Goal: Task Accomplishment & Management: Manage account settings

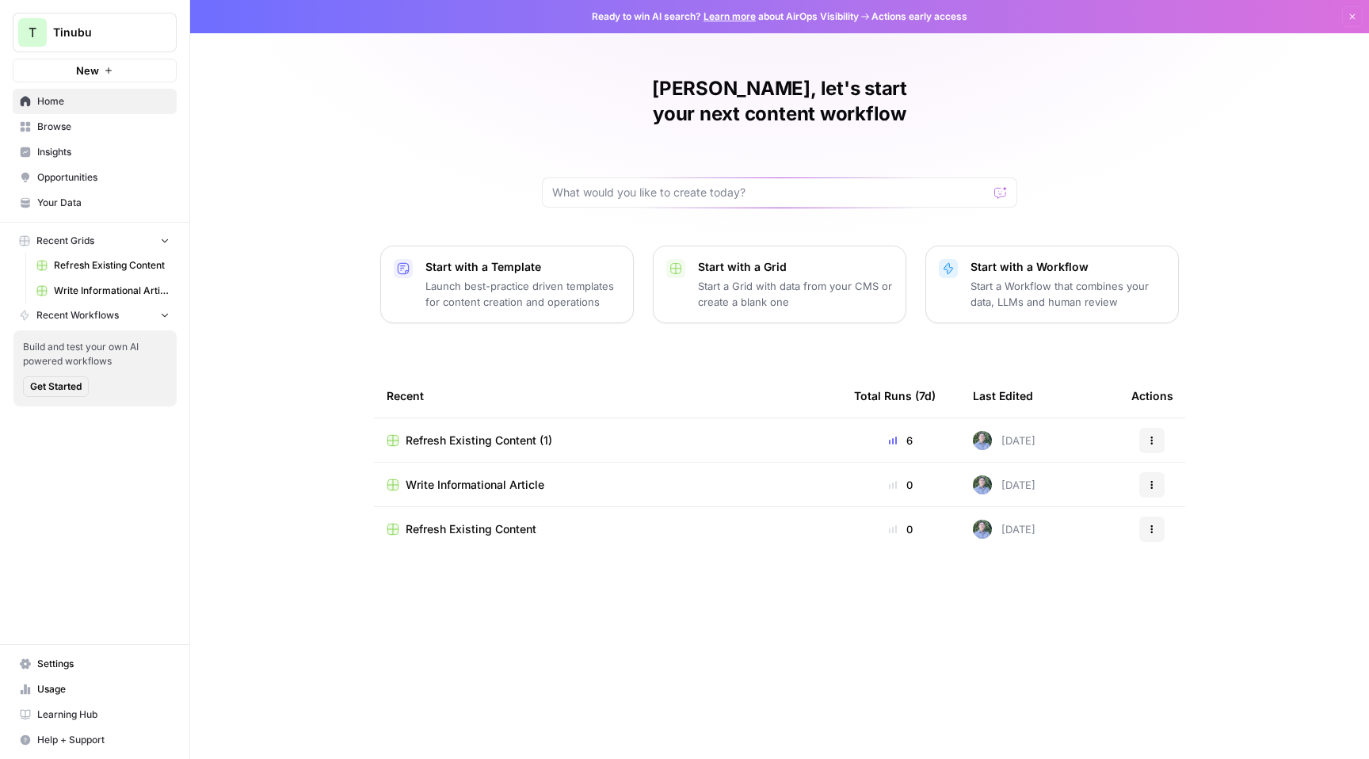
click at [109, 151] on span "Insights" at bounding box center [103, 152] width 132 height 14
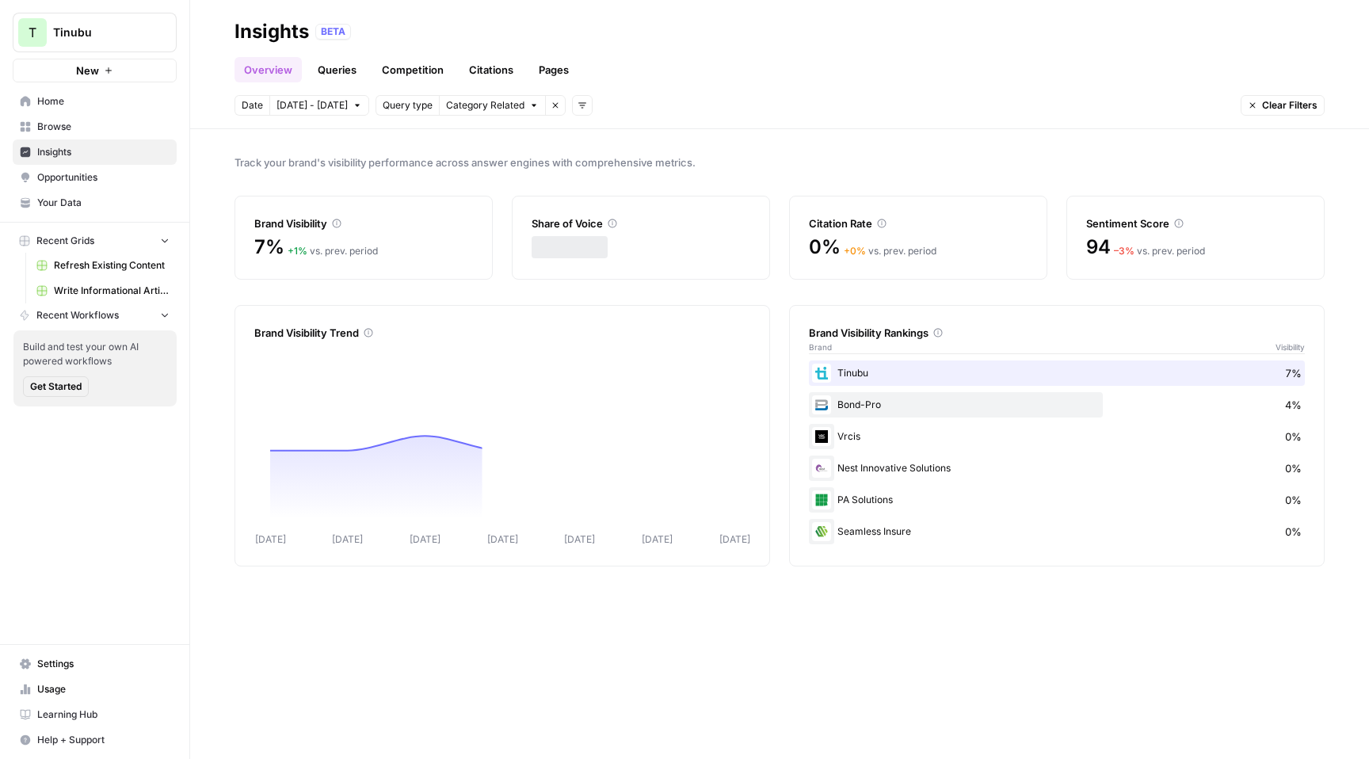
click at [137, 31] on span "Tinubu" at bounding box center [101, 33] width 96 height 16
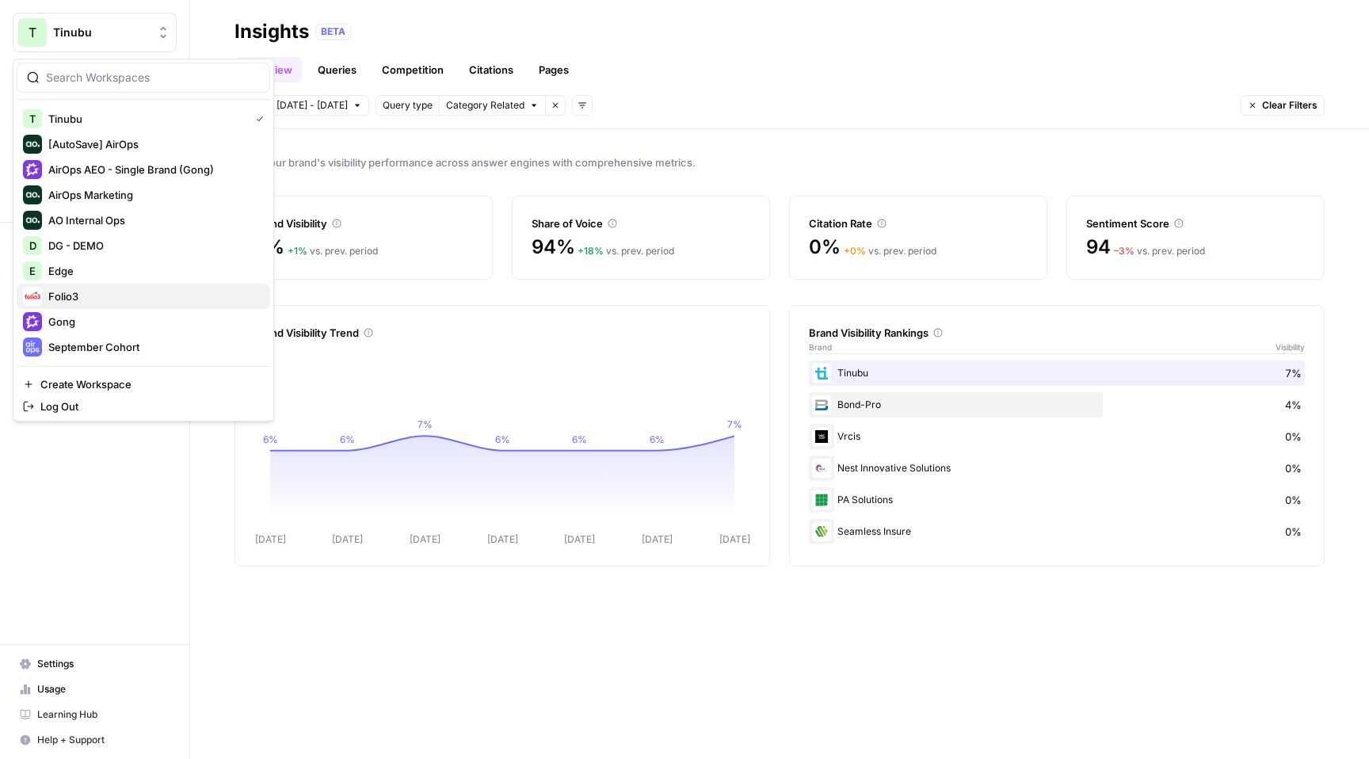
click at [124, 294] on span "Folio3" at bounding box center [152, 296] width 209 height 16
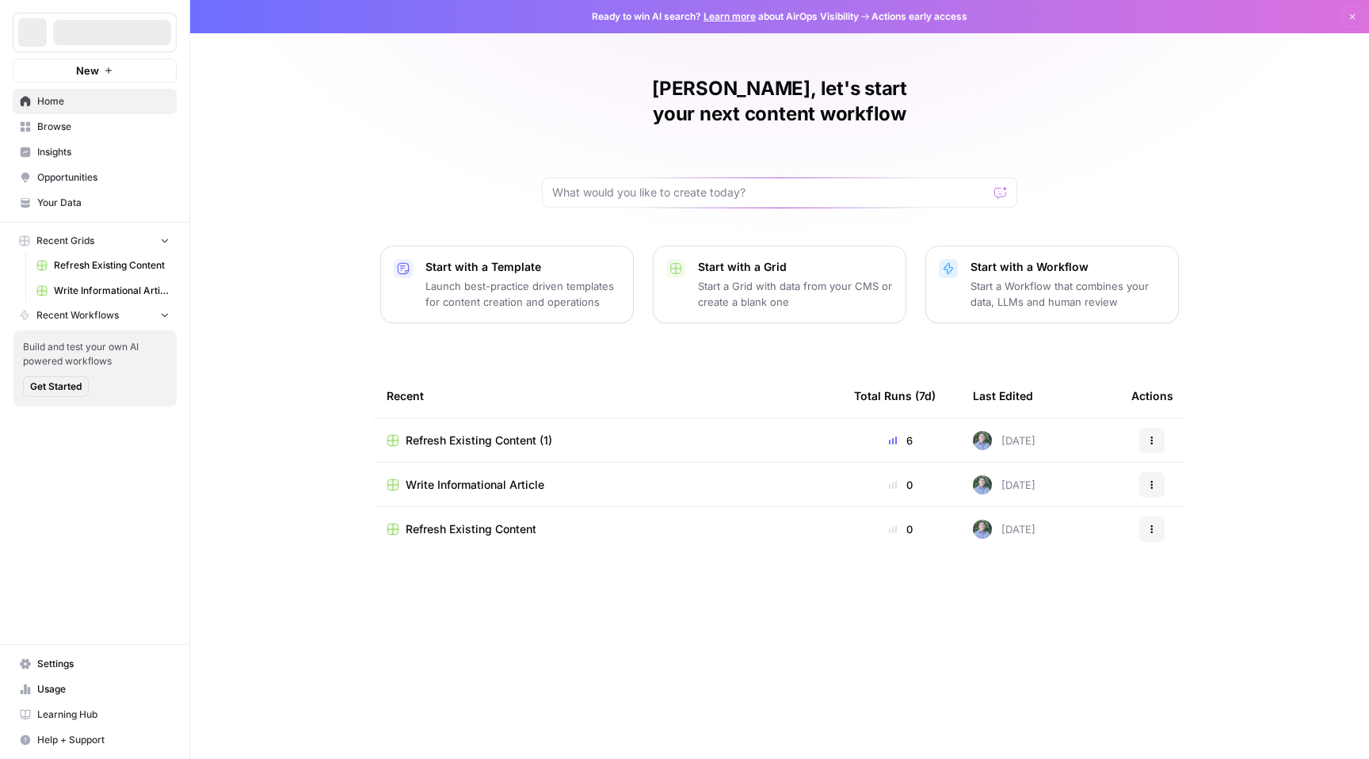
click at [102, 158] on link "Insights" at bounding box center [95, 151] width 164 height 25
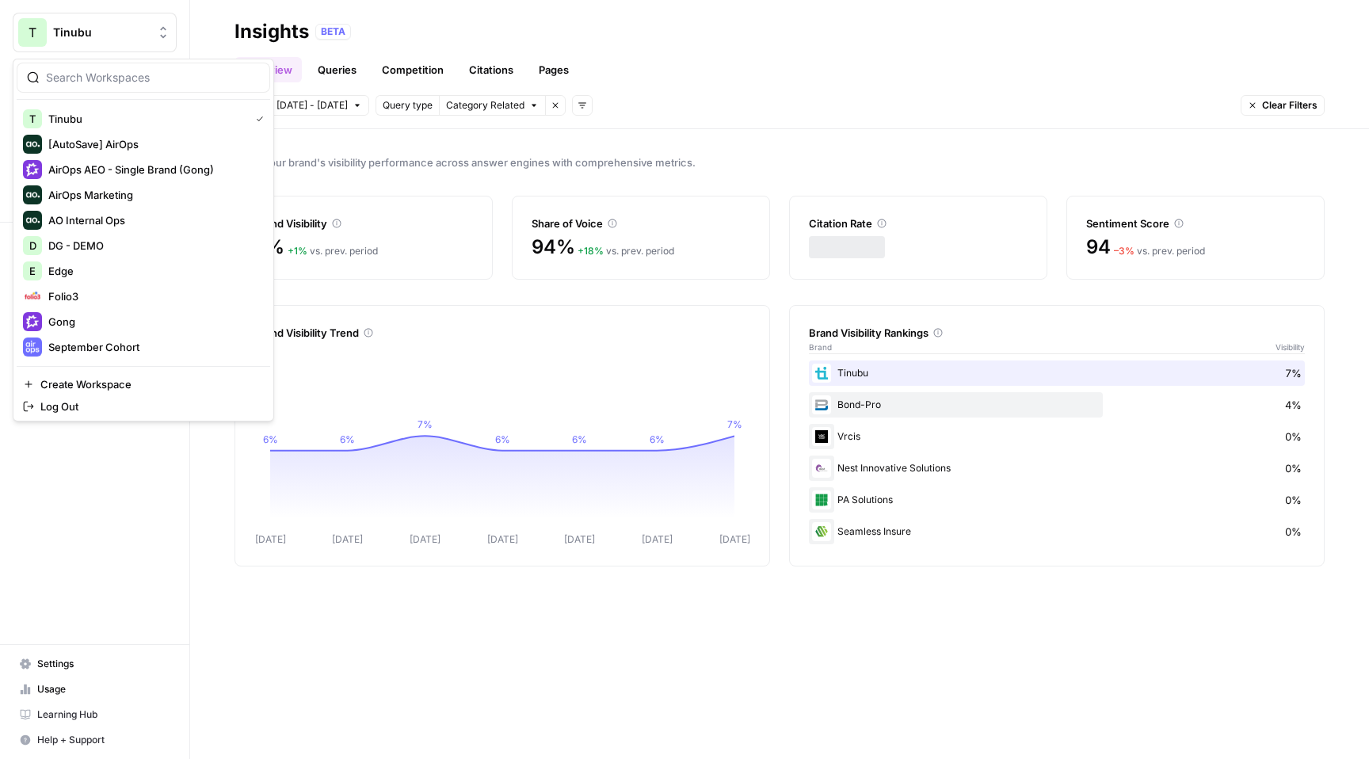
click at [147, 36] on span "Tinubu" at bounding box center [101, 33] width 96 height 16
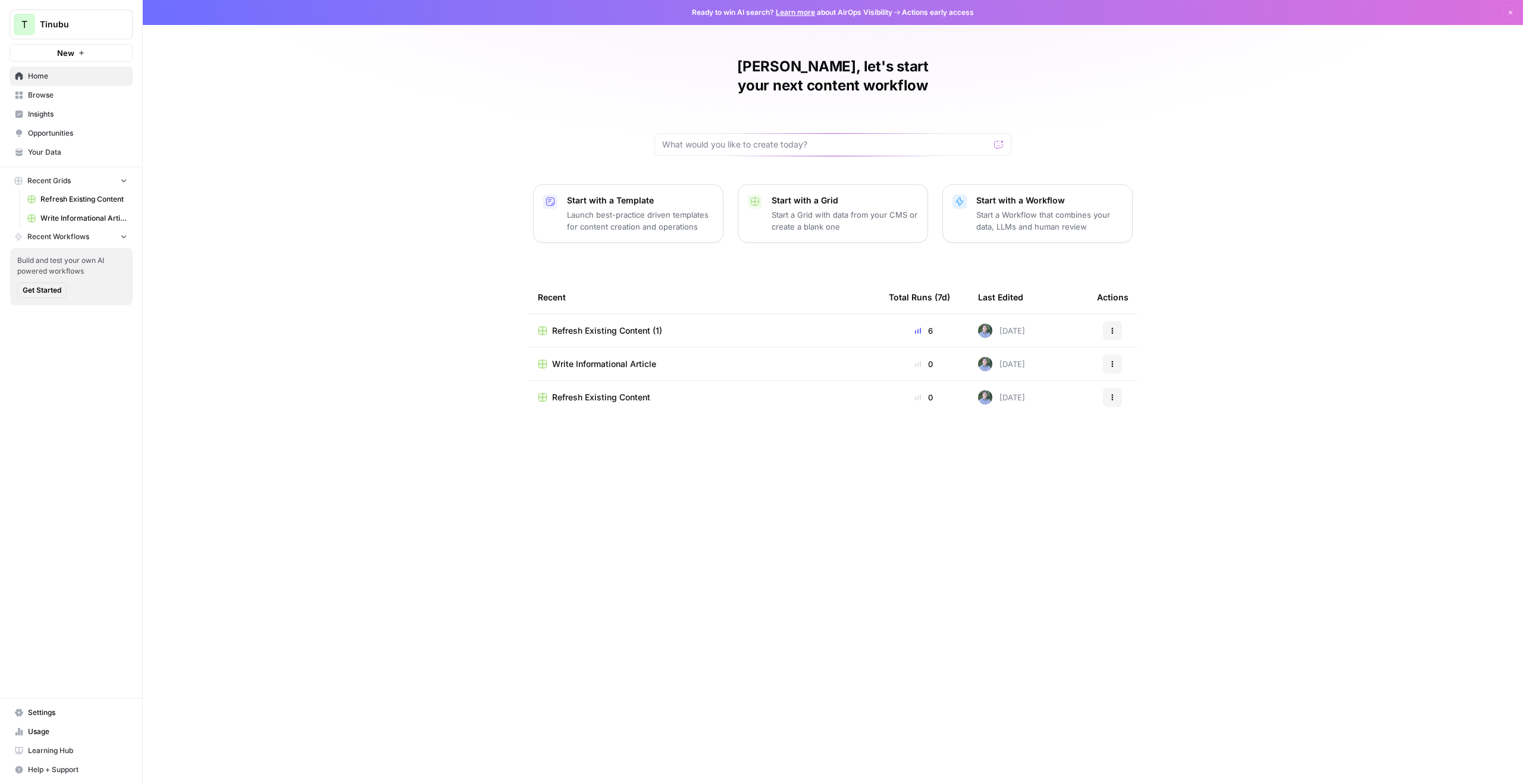
click at [107, 29] on span "Tinubu" at bounding box center [76, 25] width 72 height 12
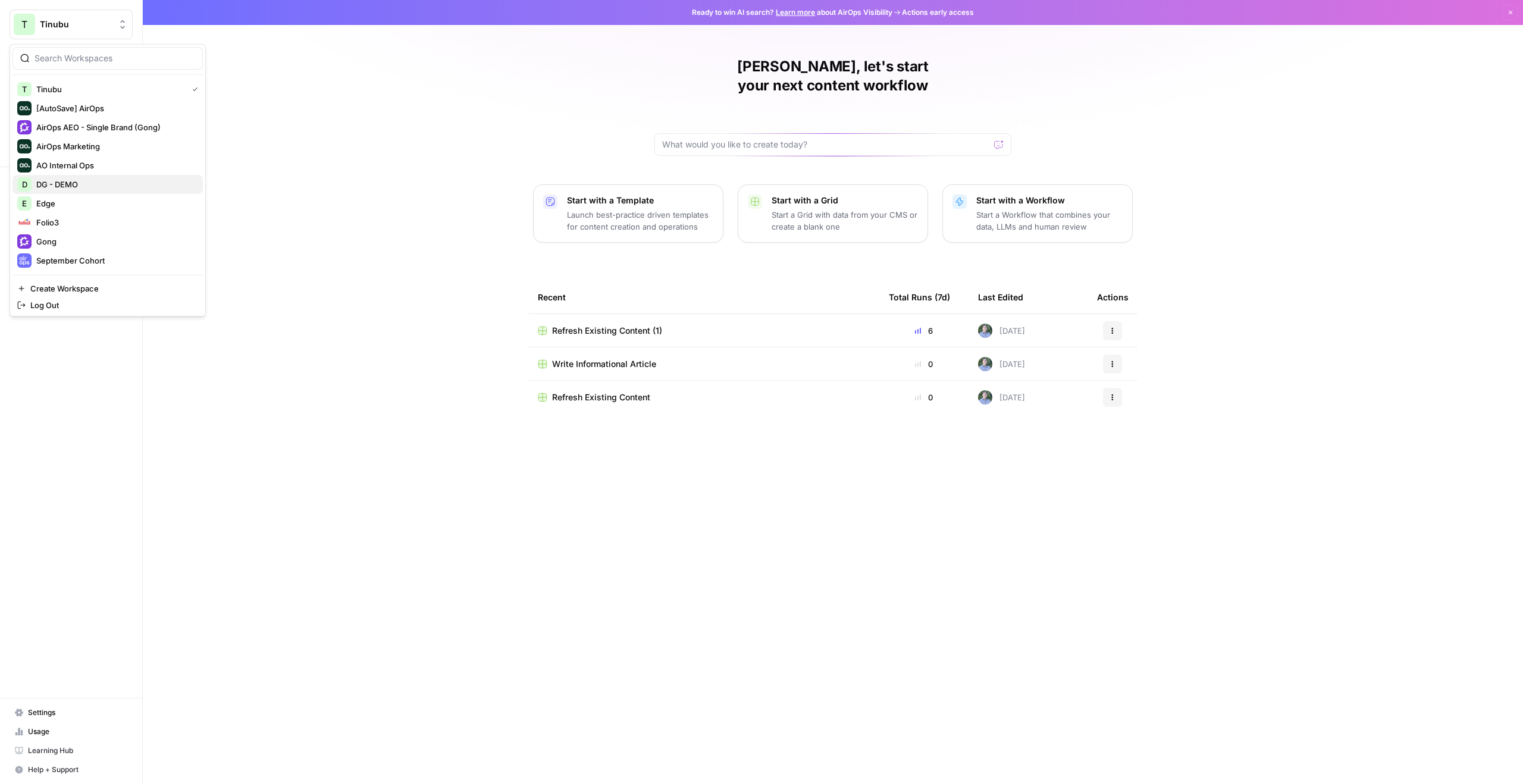
click at [91, 182] on span "DG - DEMO" at bounding box center [114, 185] width 157 height 12
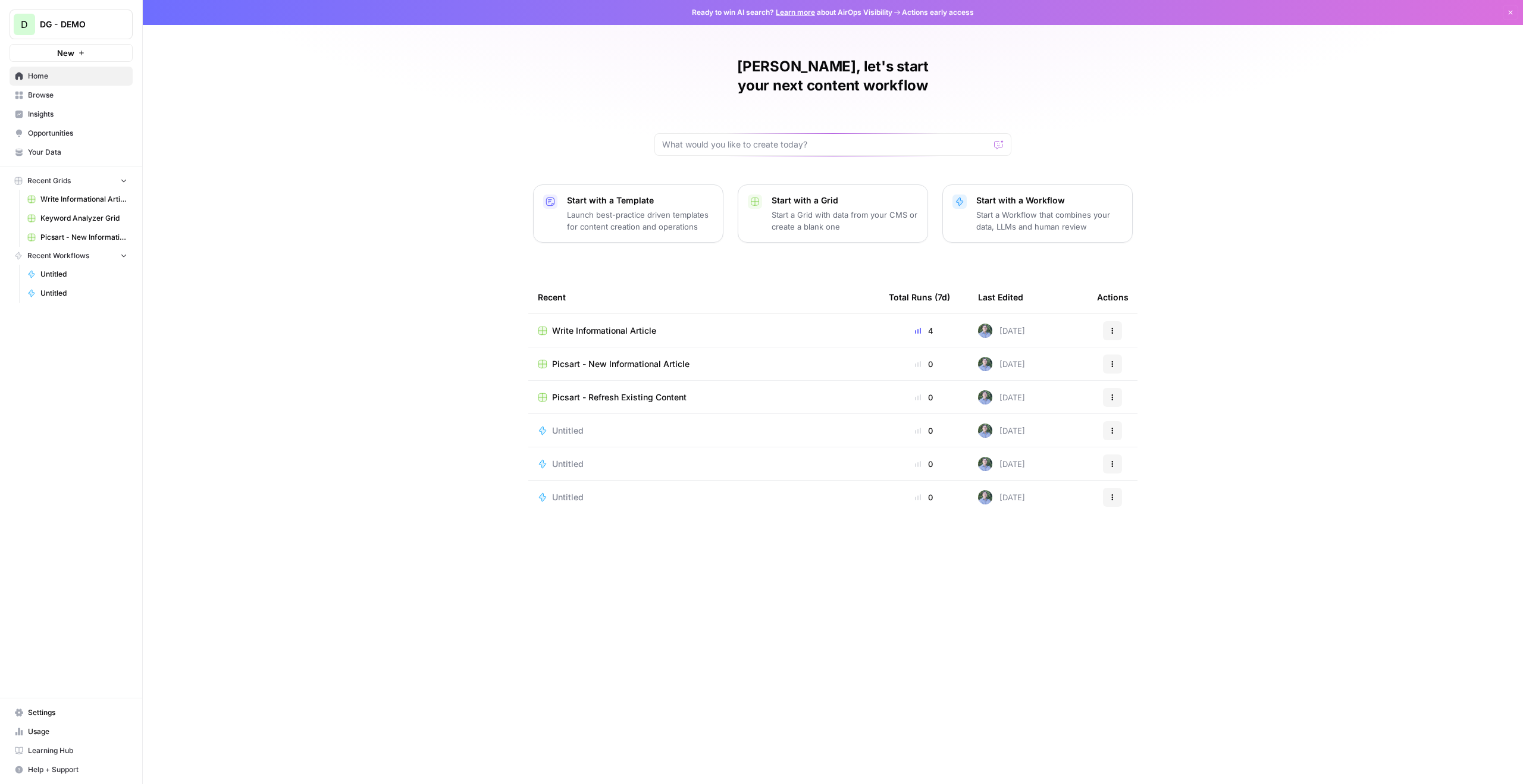
click at [94, 23] on span "DG - DEMO" at bounding box center [76, 25] width 72 height 12
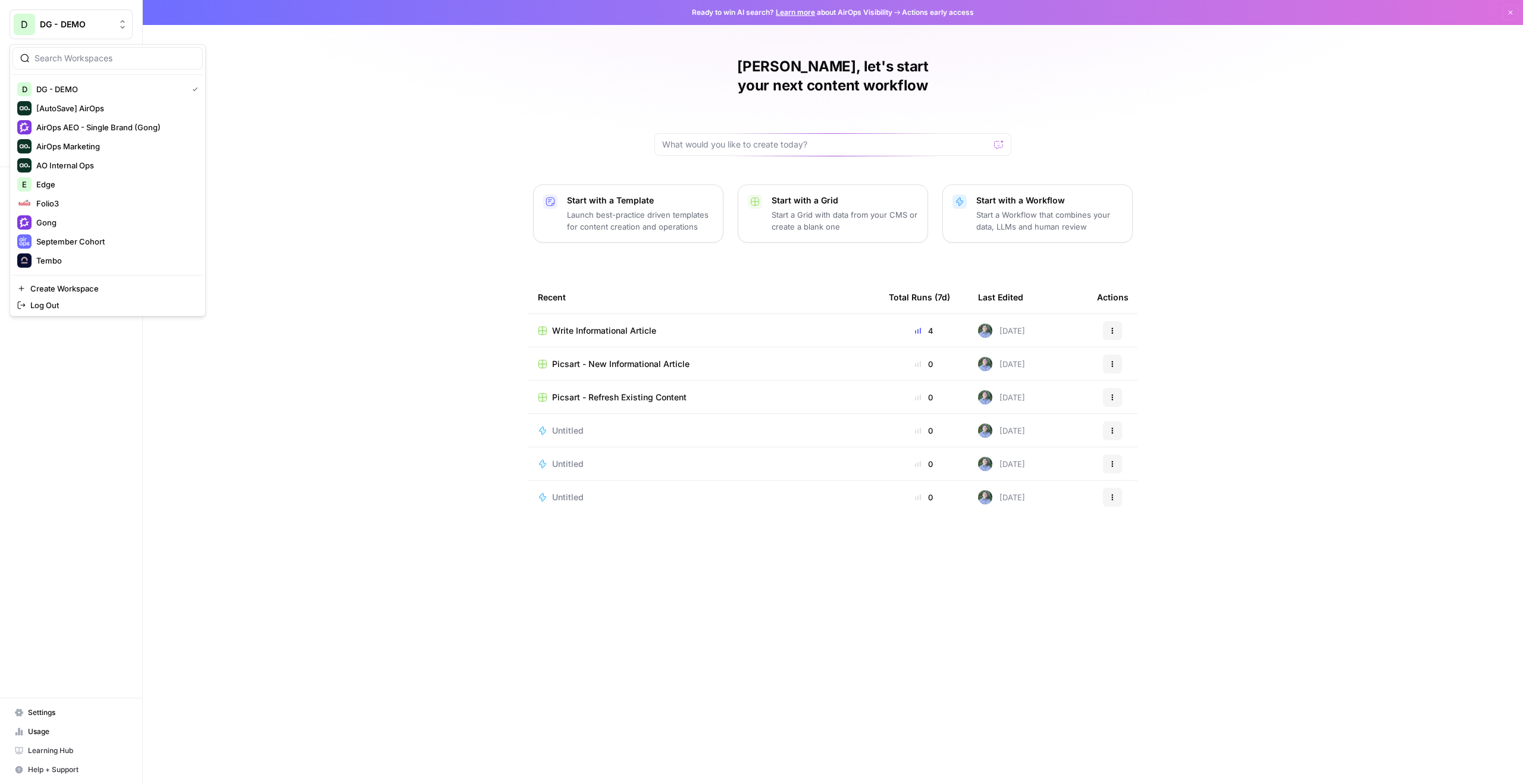
scroll to position [76, 0]
click at [80, 285] on span "Create Workspace" at bounding box center [111, 288] width 163 height 12
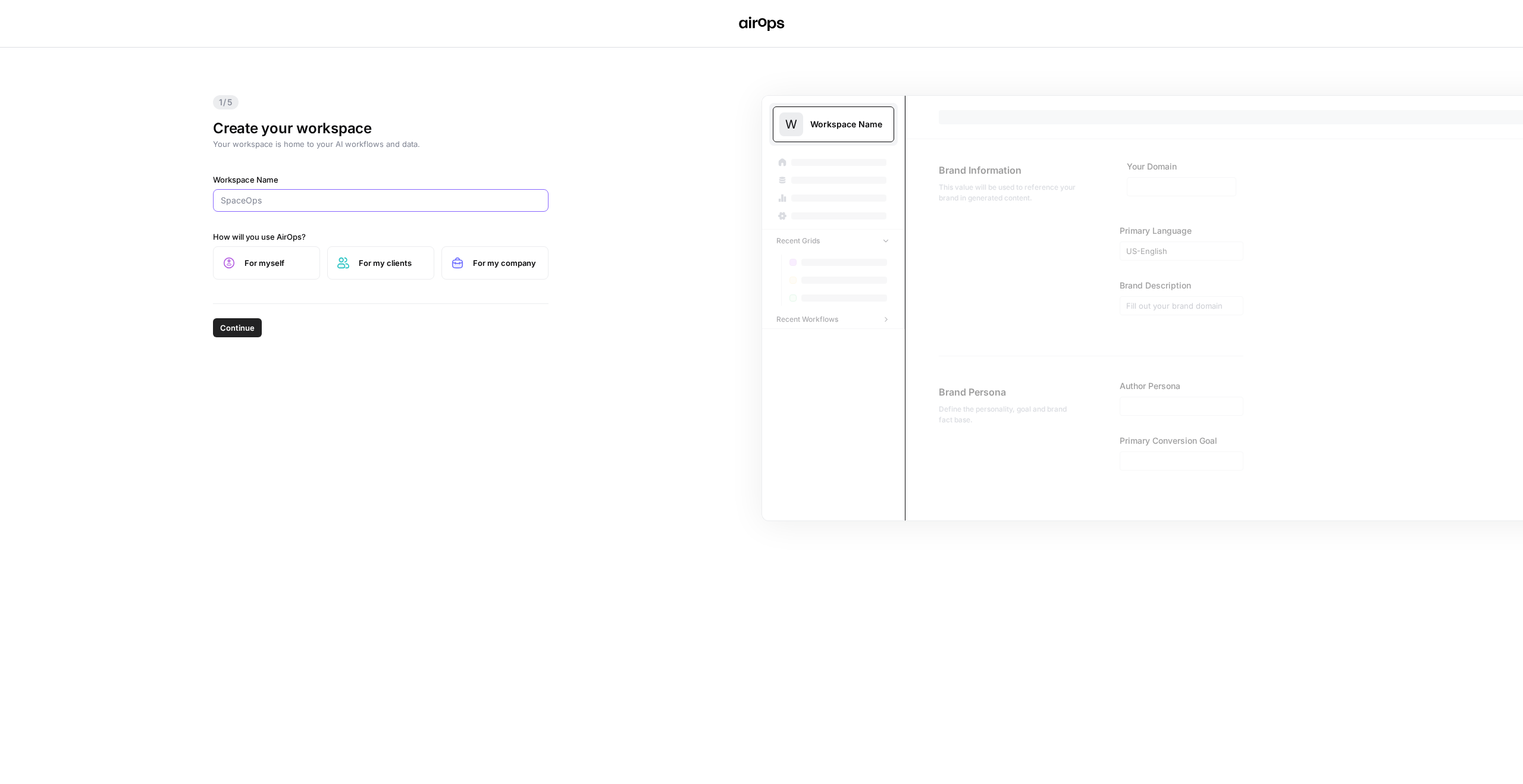
click at [363, 195] on input "Workspace Name" at bounding box center [381, 201] width 320 height 12
paste input "[URL][DOMAIN_NAME]"
type input "[URL][DOMAIN_NAME]"
type input "Opus 2"
click at [492, 254] on label "For my company" at bounding box center [495, 263] width 107 height 33
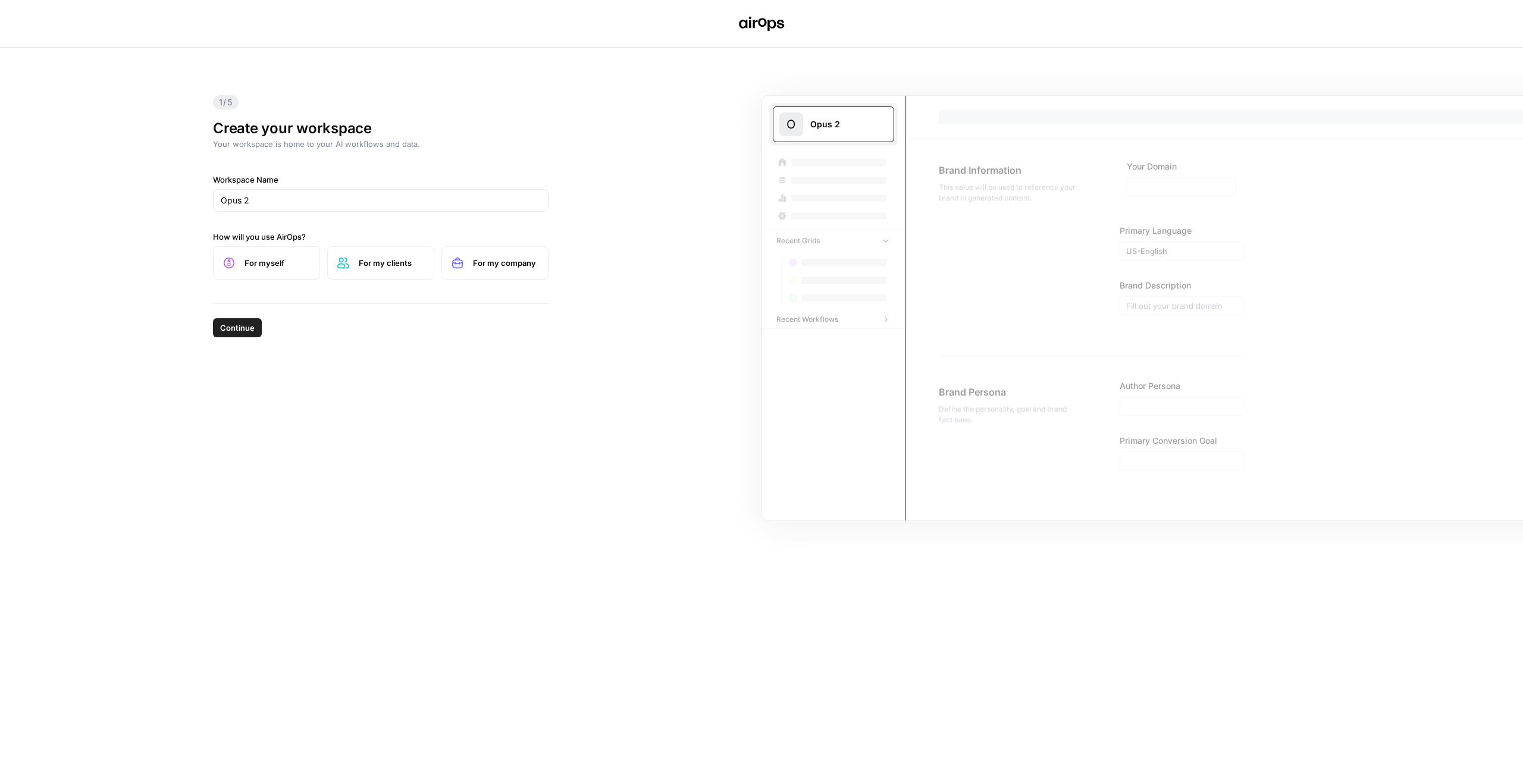
click at [225, 328] on span "Continue" at bounding box center [237, 328] width 35 height 12
